Goal: Transaction & Acquisition: Obtain resource

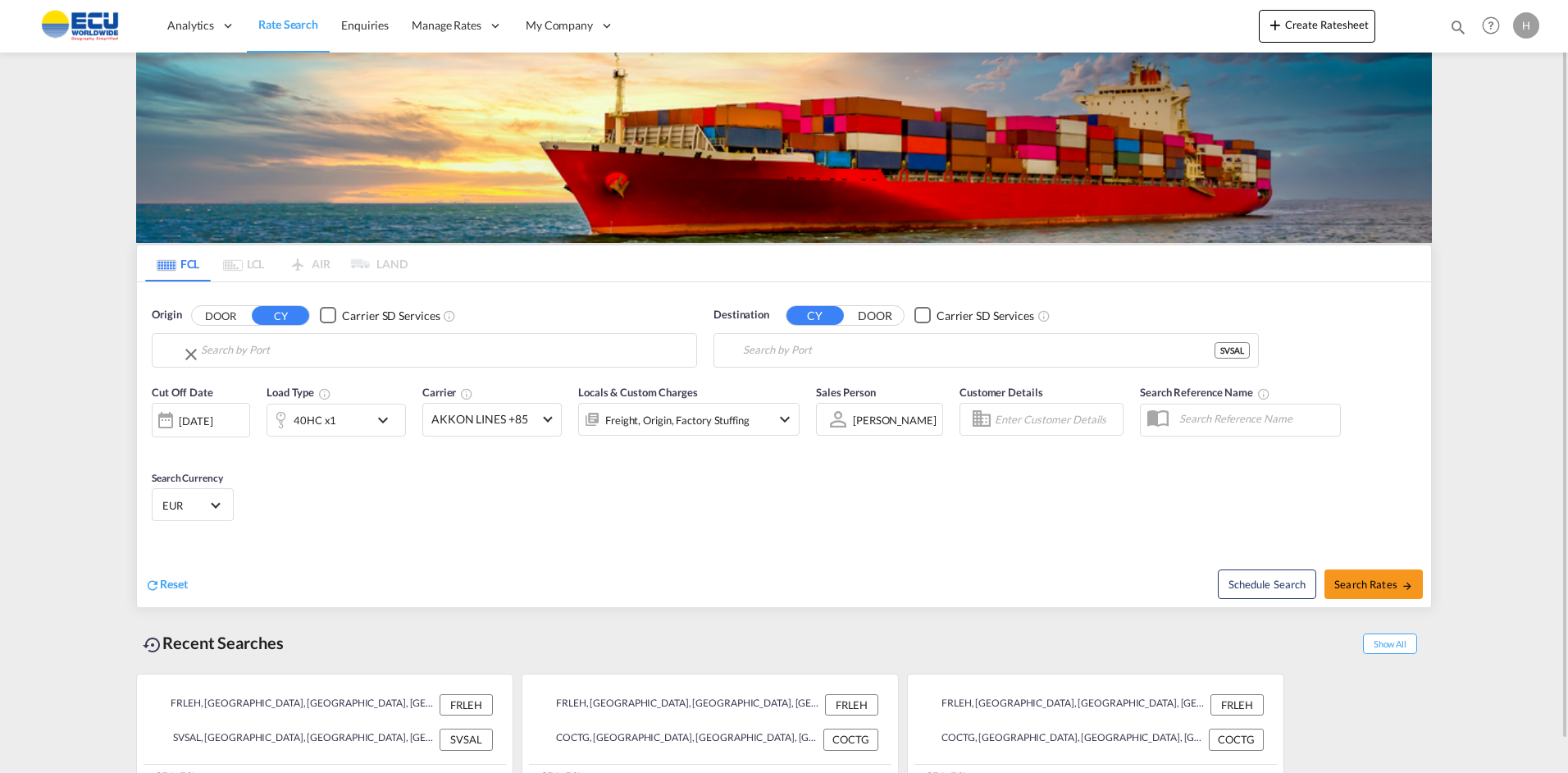
type input "[GEOGRAPHIC_DATA], [GEOGRAPHIC_DATA]"
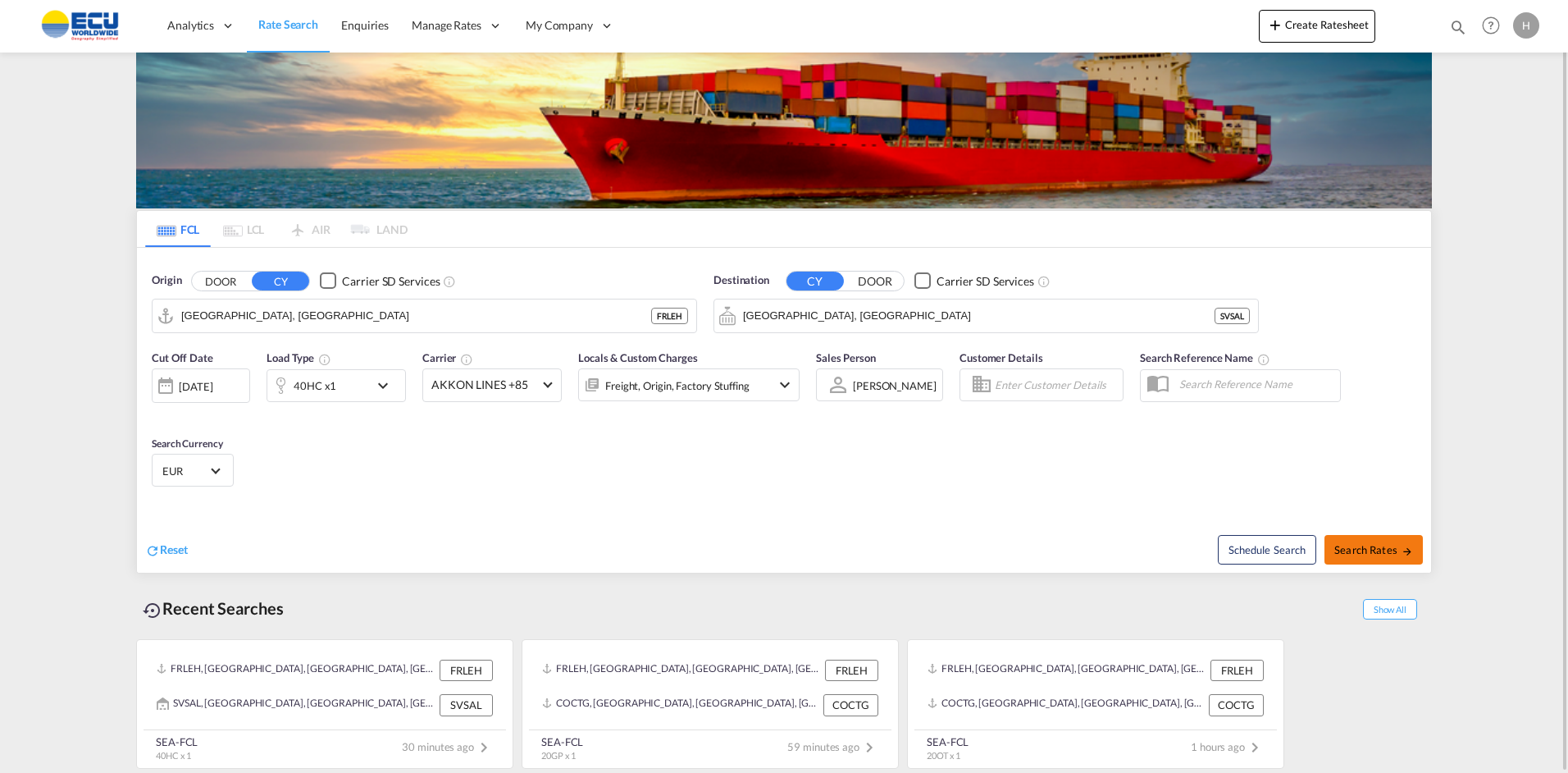
click at [1373, 544] on span "Search Rates" at bounding box center [1373, 549] width 78 height 13
type input "FRLEH to SVSAL / 4 Sep 2025"
